Goal: Task Accomplishment & Management: Manage account settings

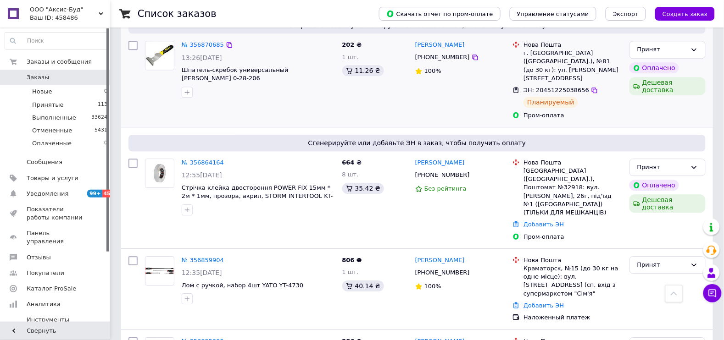
scroll to position [631, 0]
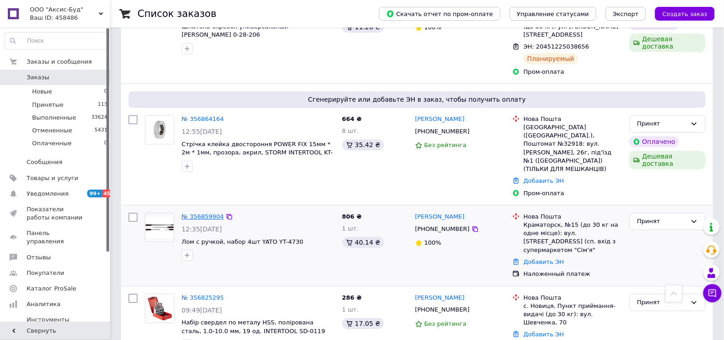
click at [195, 213] on link "№ 356859904" at bounding box center [203, 216] width 42 height 7
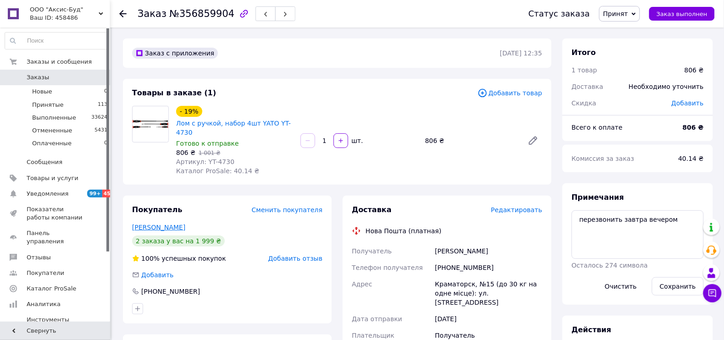
click at [147, 224] on link "Демиденко Николай" at bounding box center [158, 227] width 53 height 7
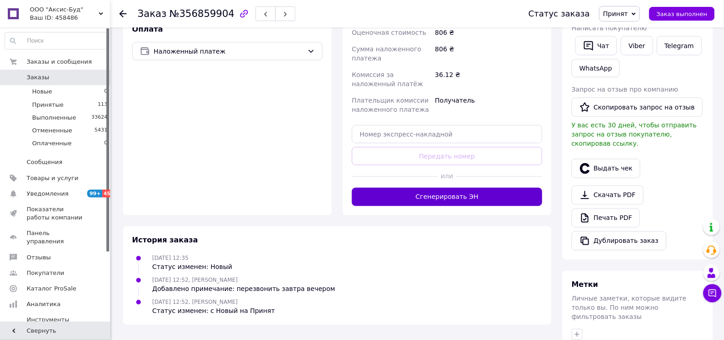
scroll to position [320, 0]
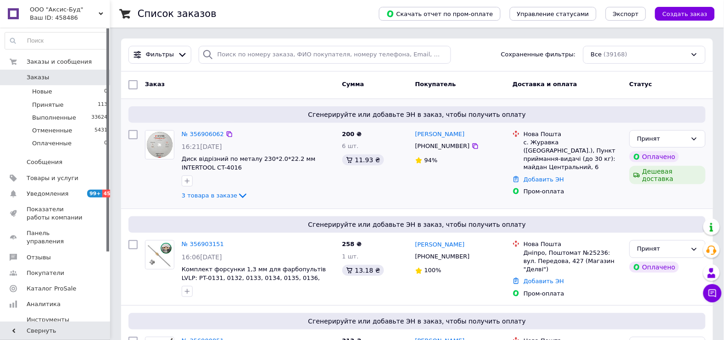
scroll to position [172, 0]
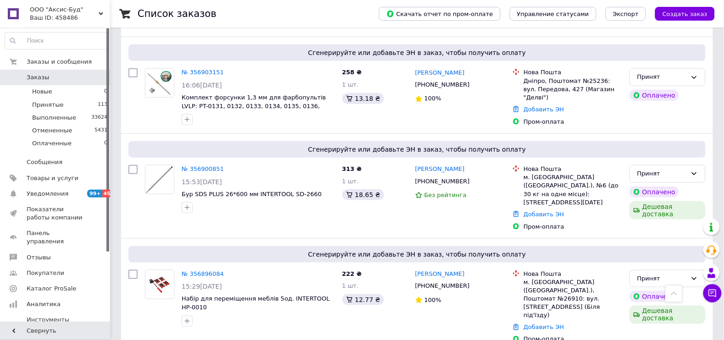
click at [14, 17] on link at bounding box center [13, 14] width 27 height 28
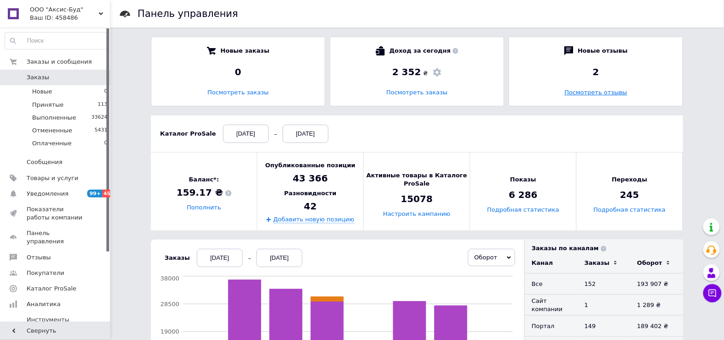
click at [614, 92] on link "Посмотреть отзывы" at bounding box center [596, 92] width 62 height 7
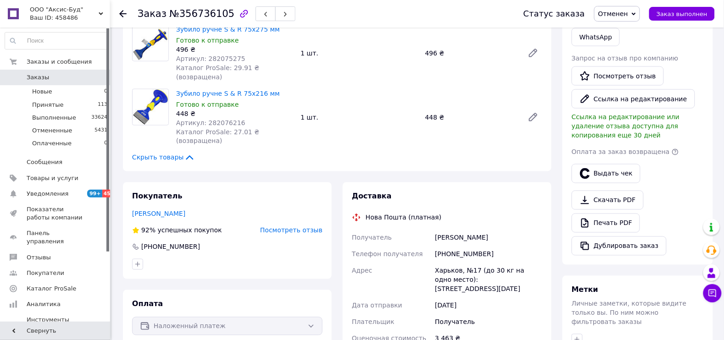
scroll to position [344, 0]
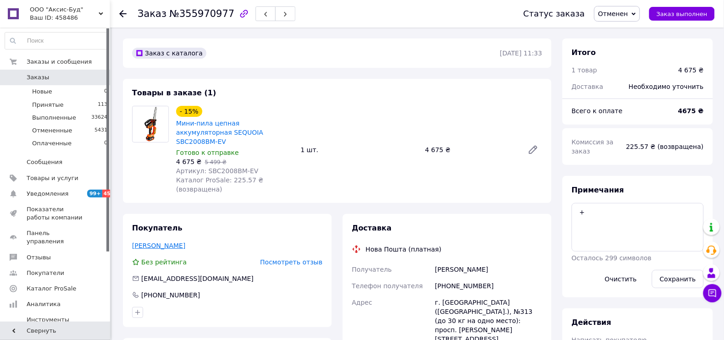
click at [153, 242] on link "[PERSON_NAME]" at bounding box center [158, 245] width 53 height 7
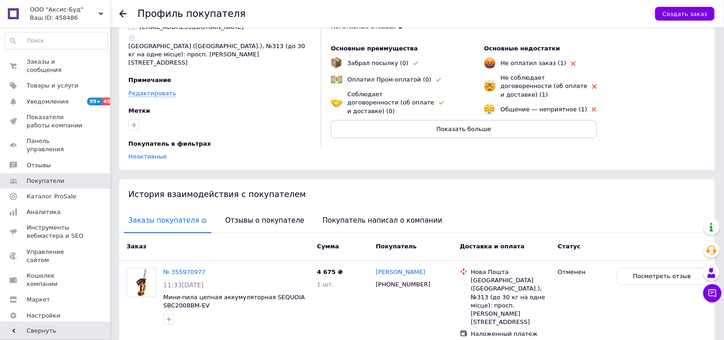
scroll to position [72, 0]
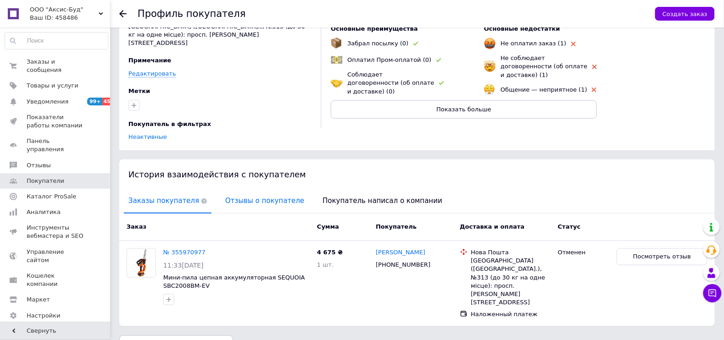
click at [229, 197] on span "Отзывы о покупателе" at bounding box center [265, 200] width 88 height 23
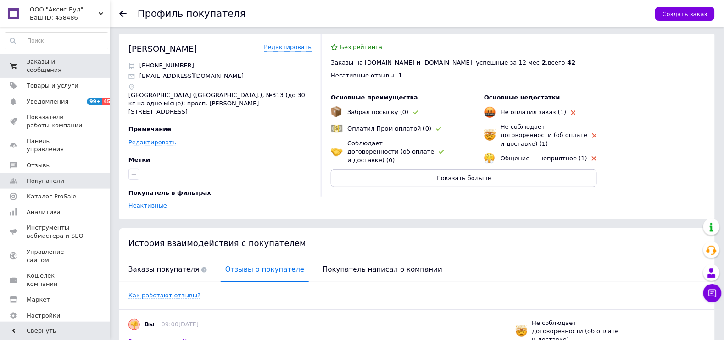
scroll to position [0, 0]
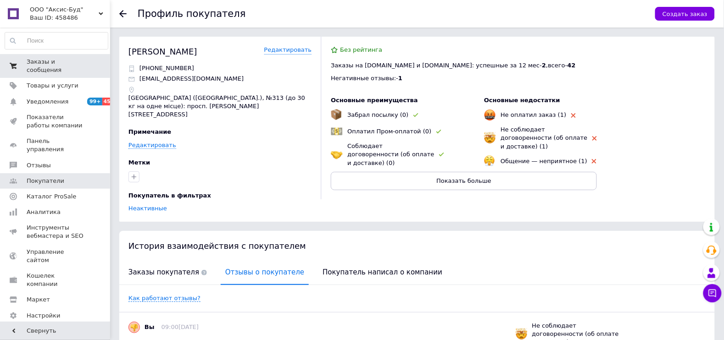
click at [23, 61] on span at bounding box center [13, 66] width 27 height 17
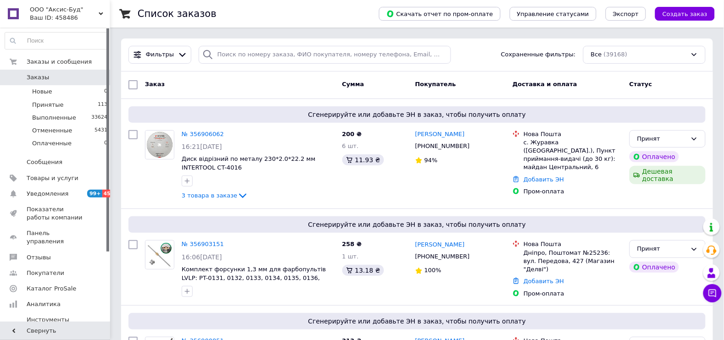
drag, startPoint x: 297, startPoint y: 69, endPoint x: 294, endPoint y: 80, distance: 11.3
click at [294, 80] on div "Заказ" at bounding box center [239, 85] width 197 height 17
